Goal: Task Accomplishment & Management: Manage account settings

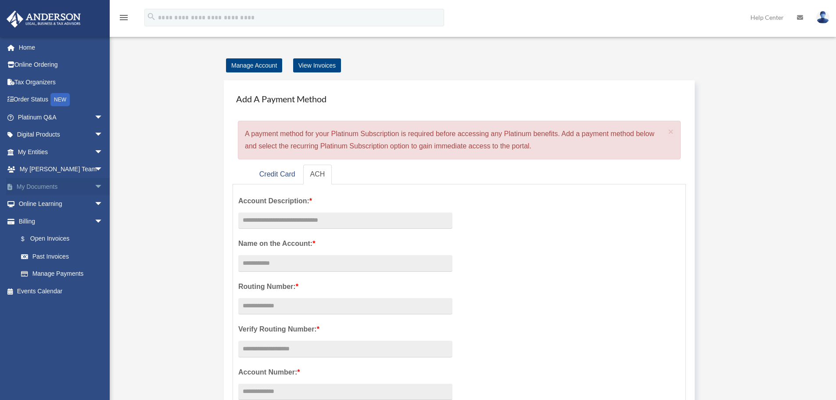
click at [35, 186] on link "My Documents arrow_drop_down" at bounding box center [61, 187] width 110 height 18
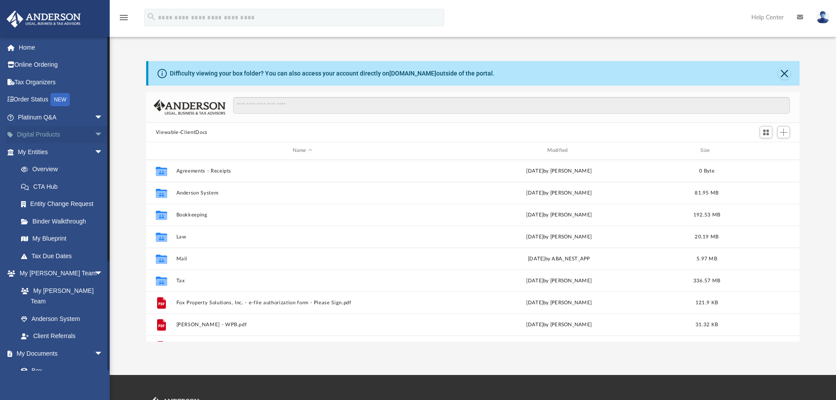
scroll to position [193, 647]
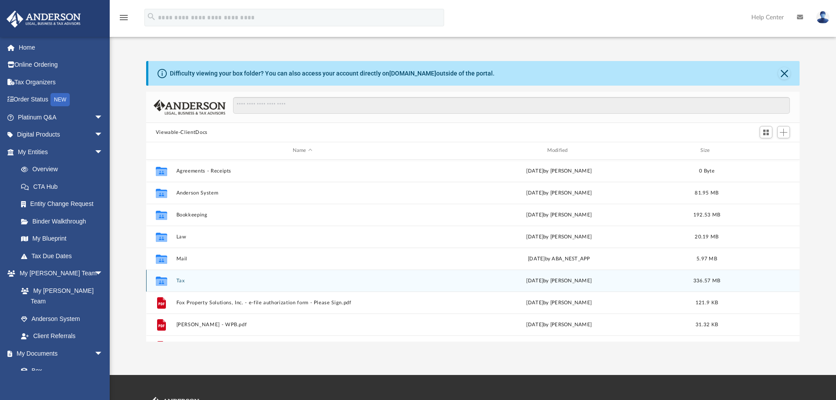
click at [178, 280] on button "Tax" at bounding box center [302, 281] width 253 height 6
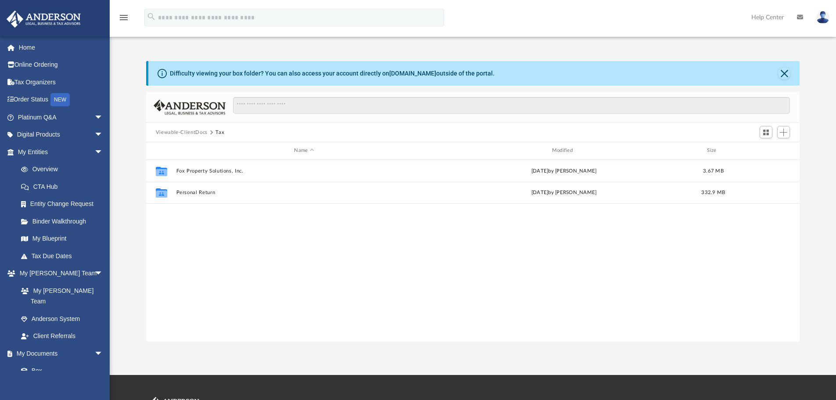
click at [178, 280] on div "Collaborated Folder Fox Property Solutions, Inc. [DATE] by [PERSON_NAME] 3.67 M…" at bounding box center [473, 251] width 654 height 182
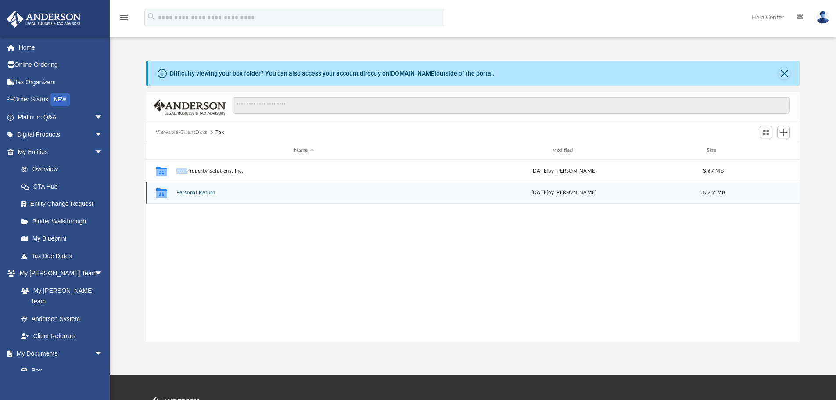
click at [196, 191] on button "Personal Return" at bounding box center [304, 192] width 256 height 6
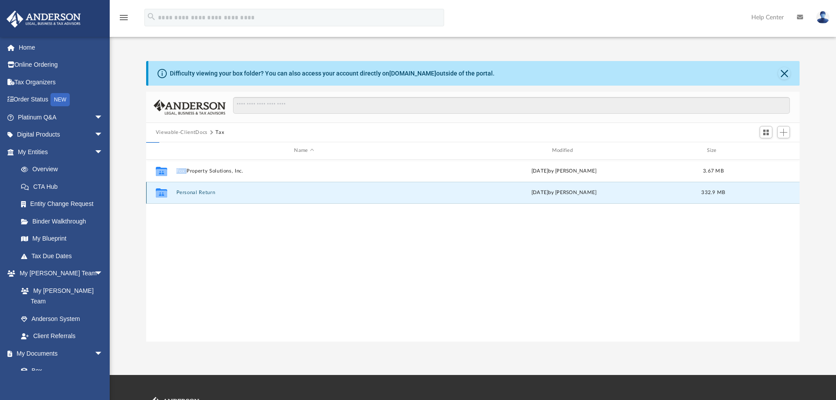
click at [196, 191] on button "Personal Return" at bounding box center [304, 192] width 256 height 6
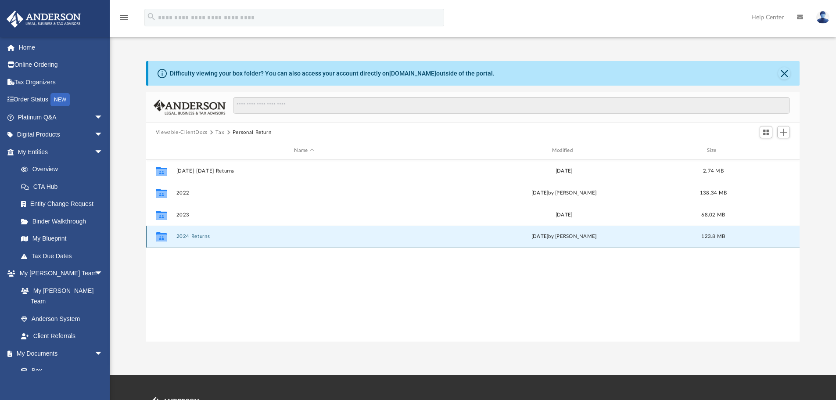
click at [189, 237] on button "2024 Returns" at bounding box center [304, 236] width 256 height 6
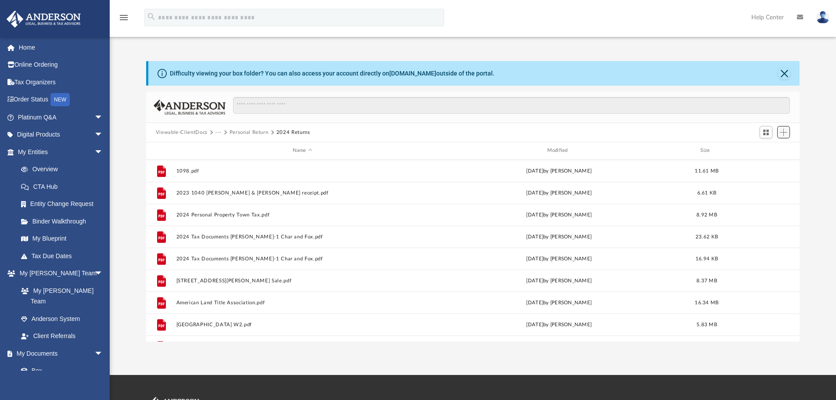
click at [780, 131] on span "Add" at bounding box center [782, 132] width 7 height 7
click at [774, 147] on li "Upload" at bounding box center [771, 149] width 28 height 9
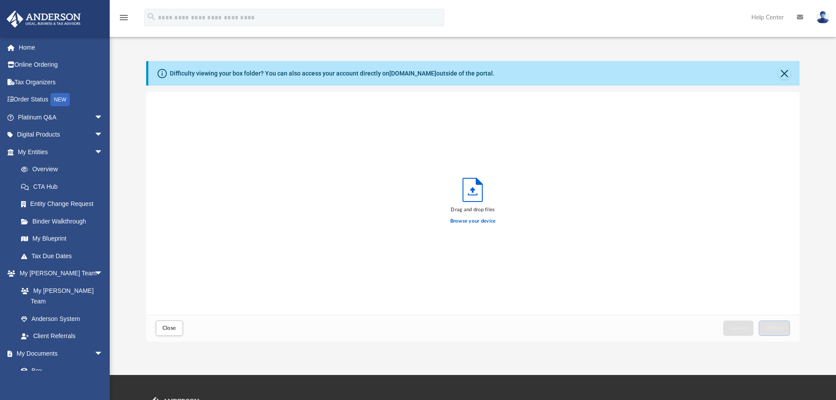
scroll to position [216, 647]
click at [488, 221] on label "Browse your device" at bounding box center [473, 221] width 46 height 8
click at [0, 0] on input "Browse your device" at bounding box center [0, 0] width 0 height 0
click at [475, 220] on label "Browse your device" at bounding box center [473, 221] width 46 height 8
click at [0, 0] on input "Browse your device" at bounding box center [0, 0] width 0 height 0
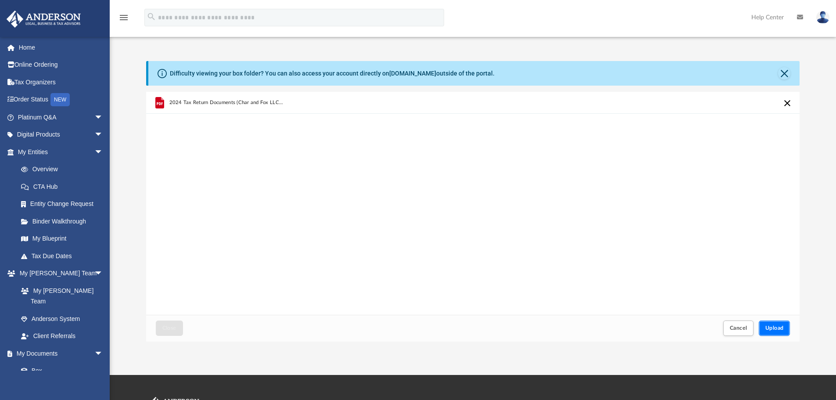
click at [767, 326] on span "Upload" at bounding box center [774, 327] width 18 height 5
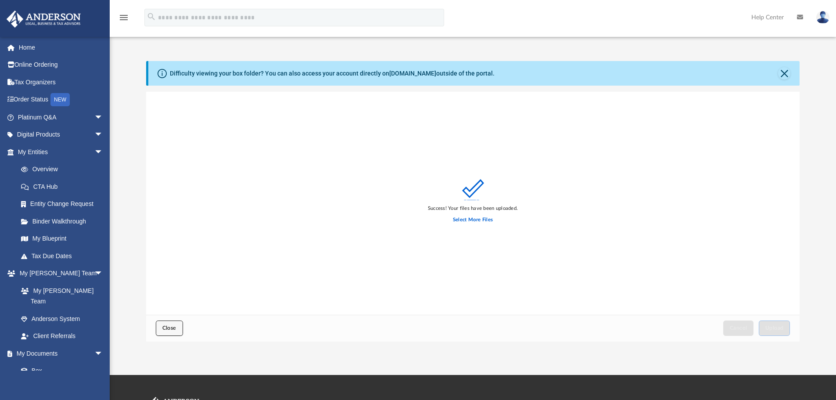
click at [157, 322] on button "Close" at bounding box center [169, 327] width 27 height 15
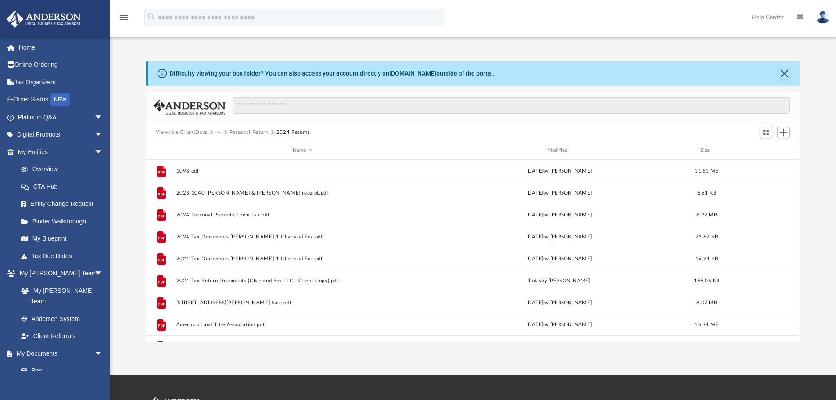
click at [816, 16] on img at bounding box center [822, 17] width 13 height 13
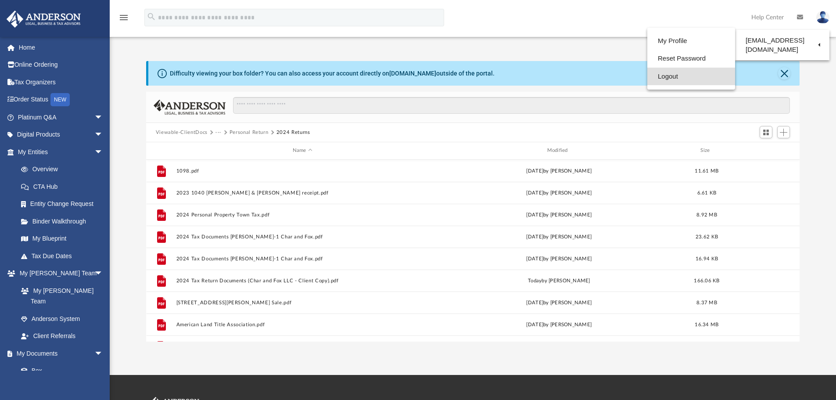
click at [694, 75] on link "Logout" at bounding box center [691, 77] width 88 height 18
